Goal: Information Seeking & Learning: Learn about a topic

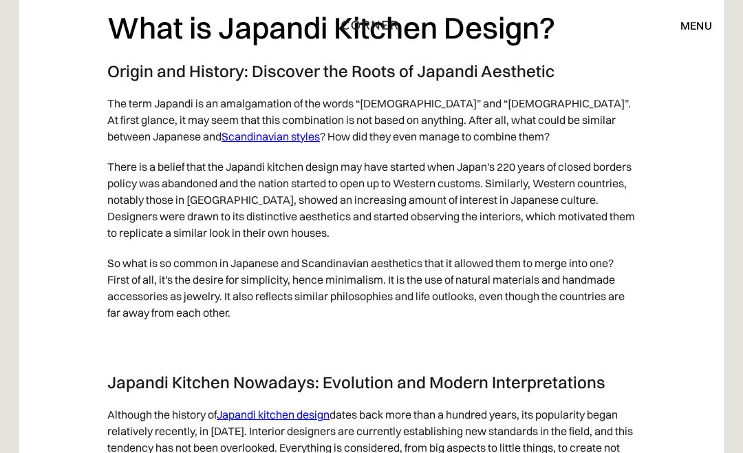
scroll to position [1387, 0]
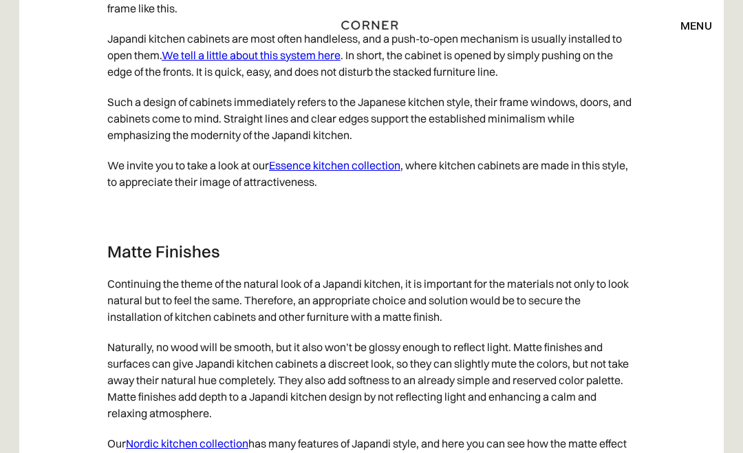
scroll to position [5635, 0]
click at [364, 171] on link "Essence kitchen collection" at bounding box center [334, 165] width 131 height 14
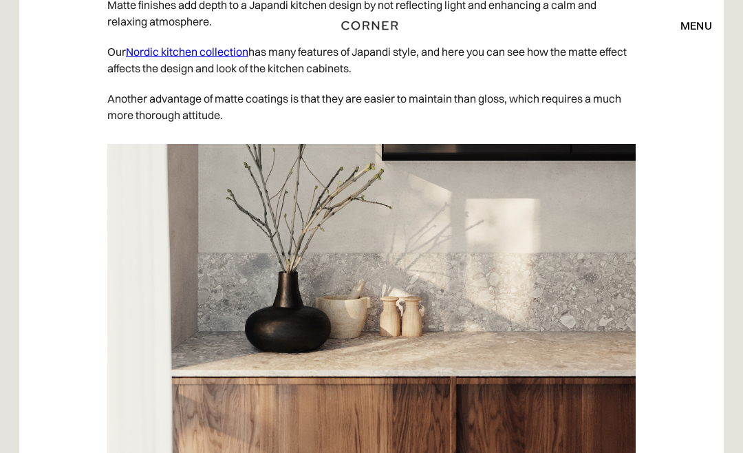
scroll to position [6033, 0]
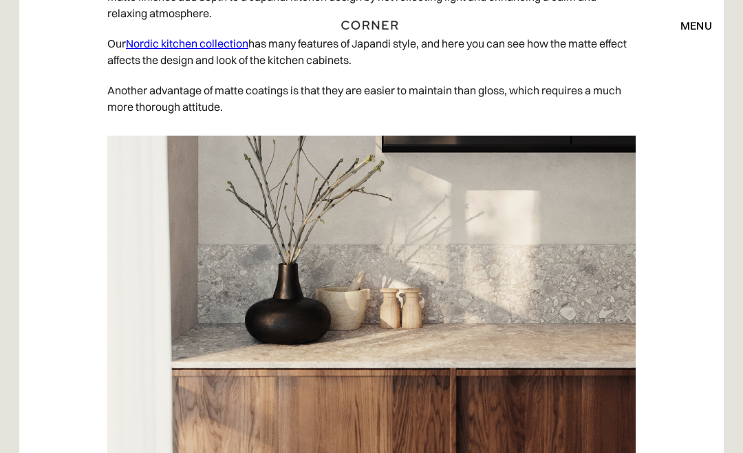
click at [208, 51] on link "Nordic kitchen collection" at bounding box center [187, 44] width 123 height 14
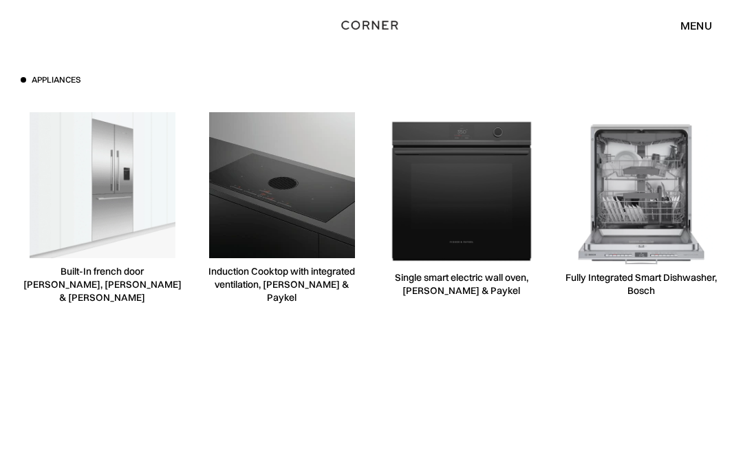
scroll to position [3725, 0]
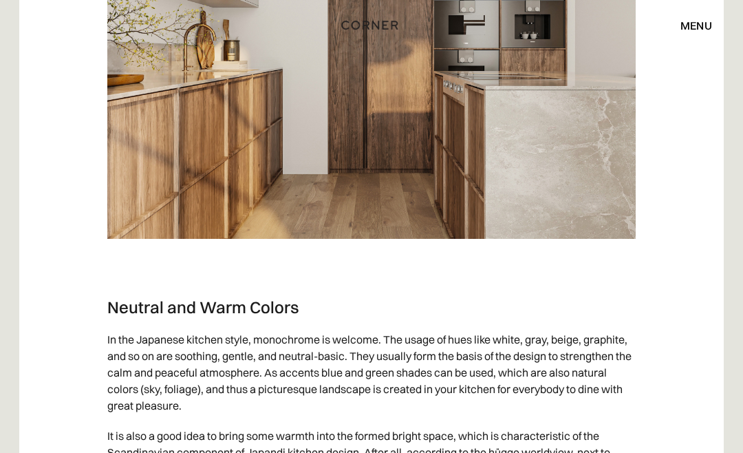
scroll to position [3263, 0]
